Goal: Task Accomplishment & Management: Manage account settings

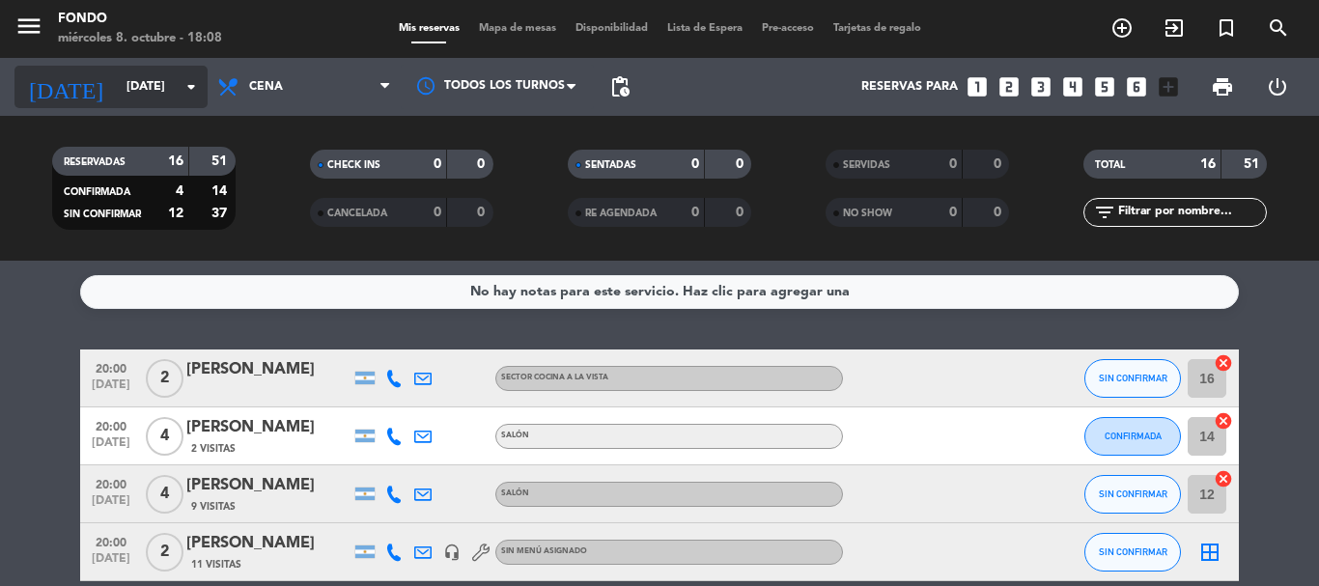
click at [189, 101] on input "[DATE]" at bounding box center [198, 86] width 163 height 33
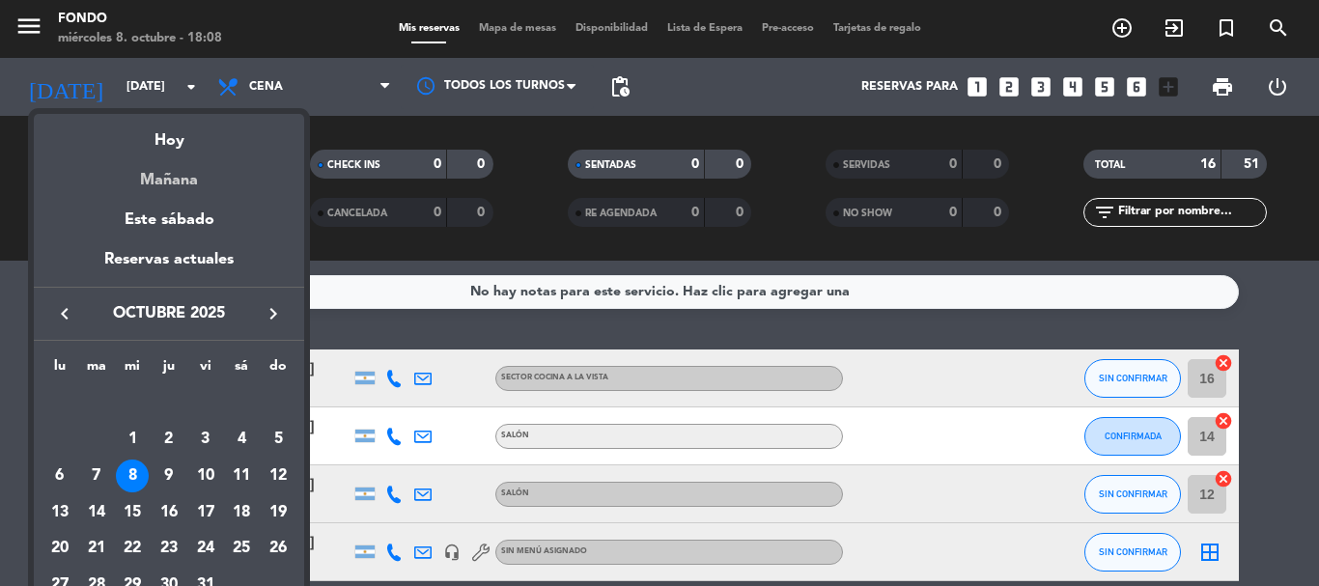
click at [175, 181] on div "Mañana" at bounding box center [169, 174] width 270 height 40
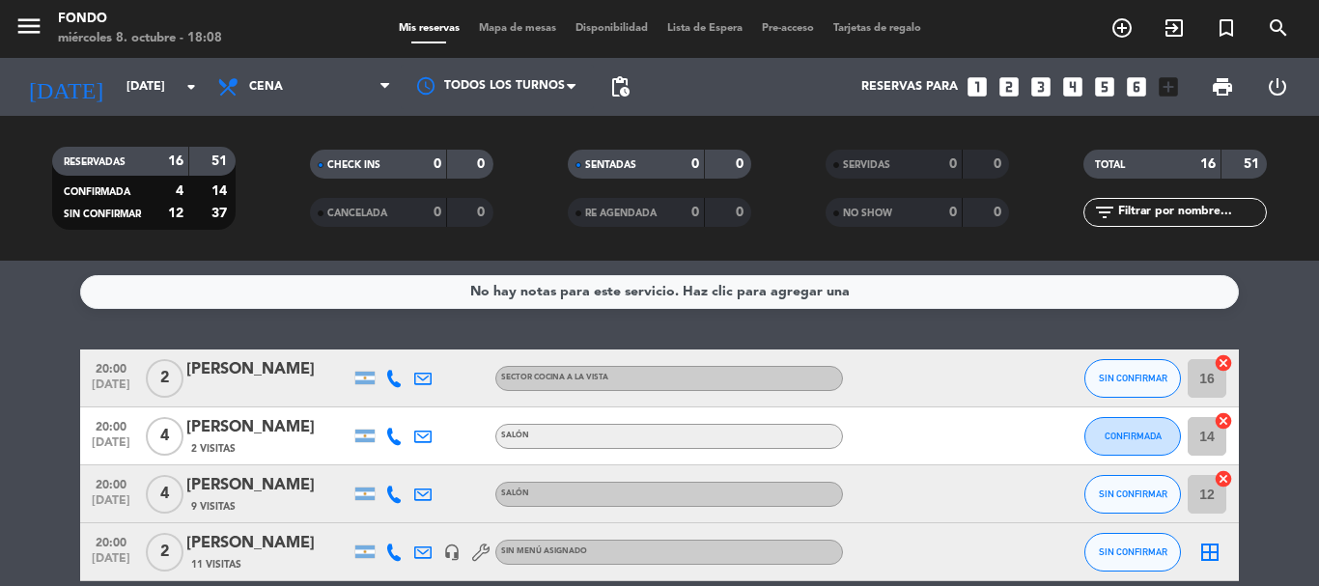
type input "[DEMOGRAPHIC_DATA][DATE]"
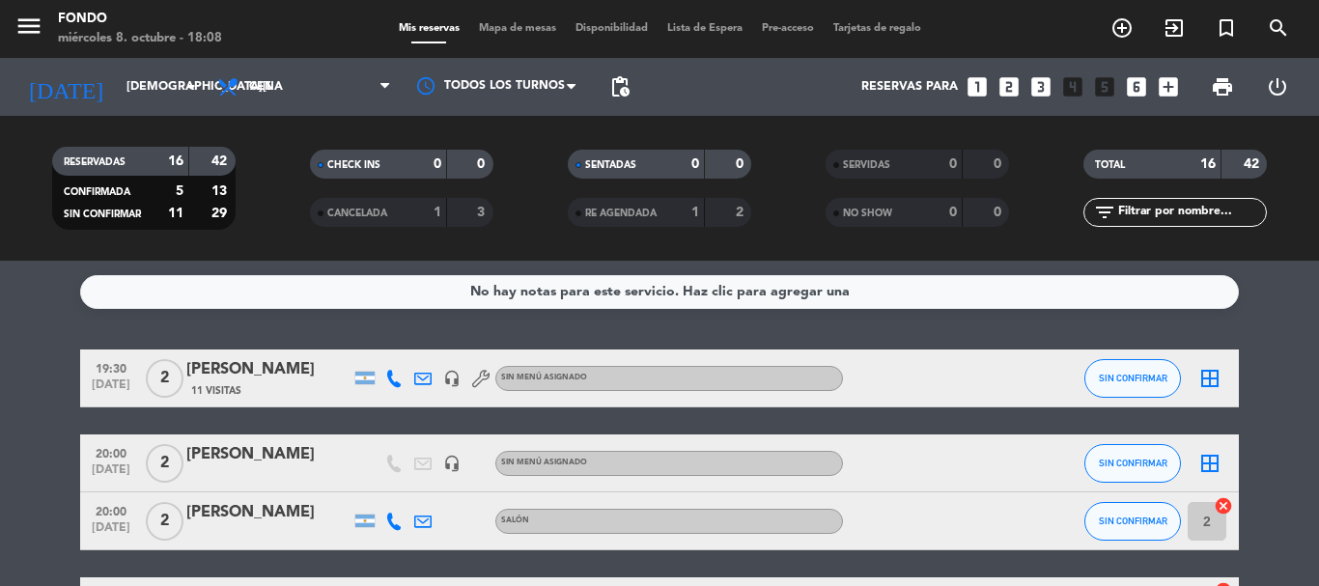
click at [395, 383] on icon at bounding box center [393, 378] width 17 height 17
click at [384, 350] on span "Copiar" at bounding box center [379, 346] width 41 height 20
click at [404, 344] on span "content_paste" at bounding box center [411, 346] width 14 height 14
click at [404, 346] on span "content_paste" at bounding box center [411, 346] width 14 height 14
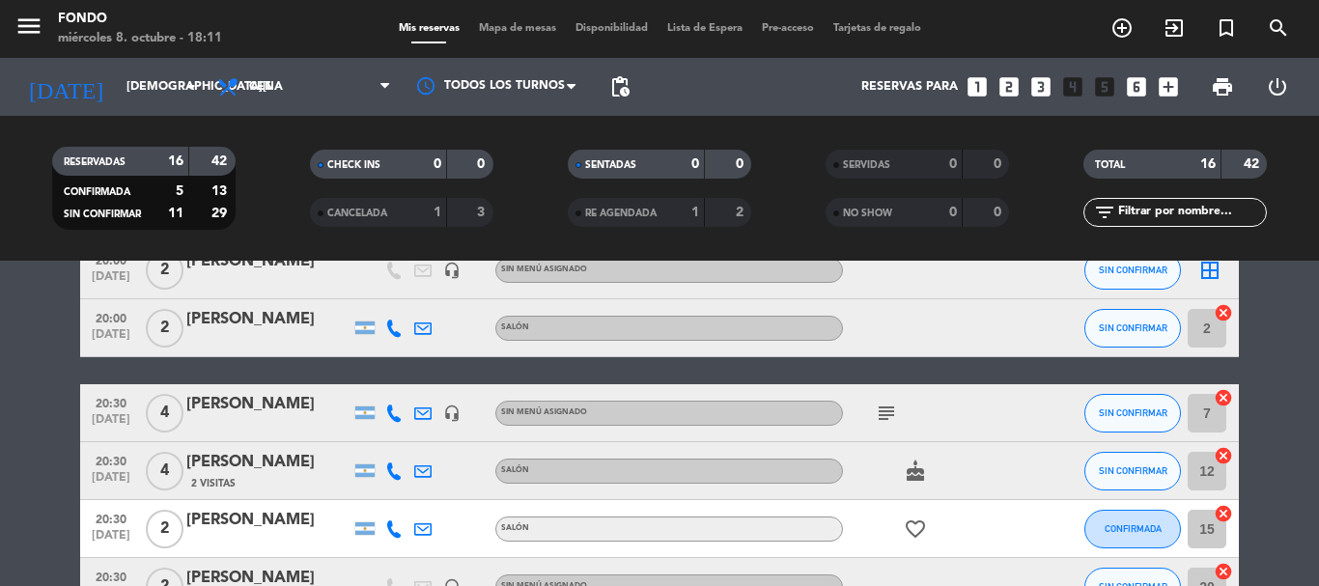
click at [395, 335] on icon at bounding box center [393, 328] width 17 height 17
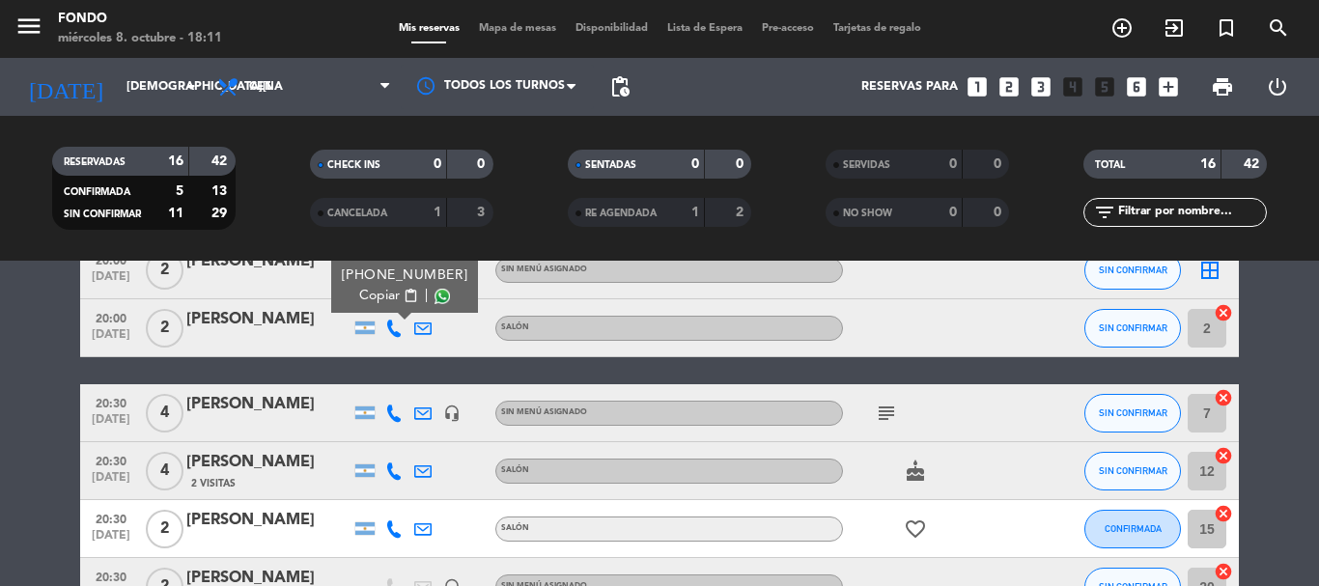
click at [386, 299] on span "Copiar" at bounding box center [379, 296] width 41 height 20
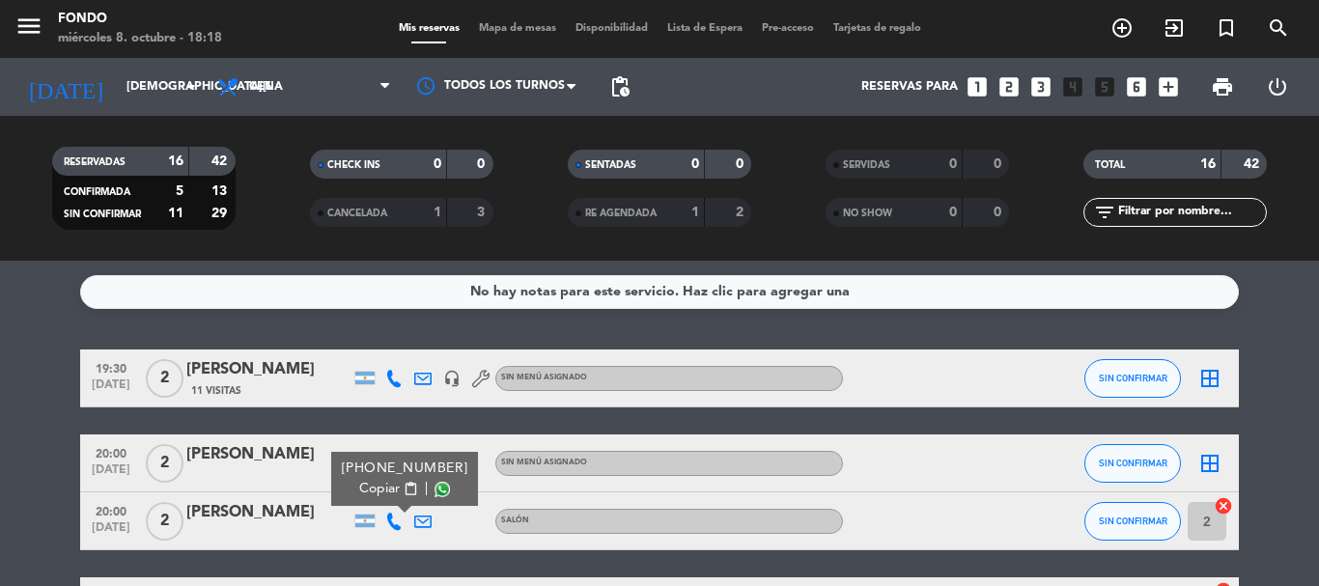
click at [8, 349] on div "No hay notas para este servicio. Haz clic para agregar una 19:30 [DATE] 2 [PERS…" at bounding box center [659, 423] width 1319 height 325
